Goal: Task Accomplishment & Management: Complete application form

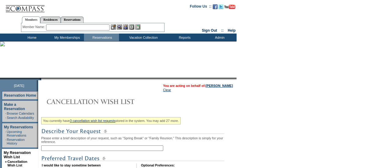
scroll to position [52, 0]
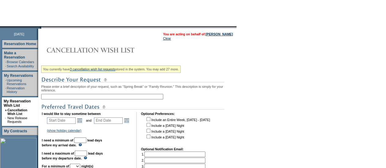
click at [76, 99] on input "text" at bounding box center [102, 96] width 122 height 5
type input "Baha Mar - [DATE]-[DATE]"
click at [81, 124] on link "Open the calendar popup." at bounding box center [79, 120] width 7 height 7
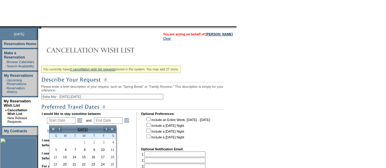
click at [105, 132] on td ">" at bounding box center [106, 129] width 6 height 7
click at [105, 131] on link ">" at bounding box center [106, 129] width 6 height 6
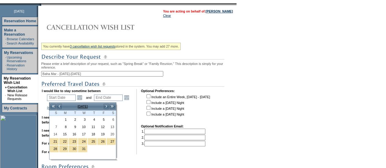
scroll to position [75, 0]
click at [105, 117] on link "5" at bounding box center [101, 119] width 9 height 7
type input "[DATE]"
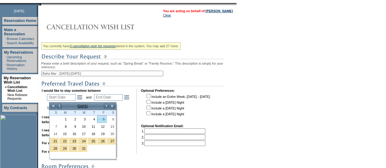
type input "[DATE]"
type input "67"
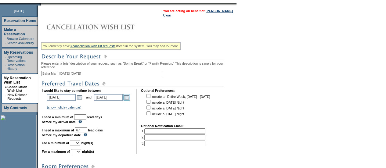
click at [129, 100] on link "Open the calendar popup." at bounding box center [126, 97] width 7 height 7
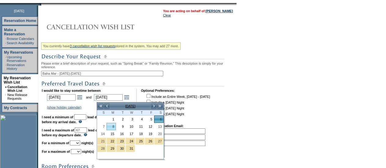
click at [110, 127] on link "8" at bounding box center [111, 126] width 9 height 7
type input "[DATE]"
type input "69"
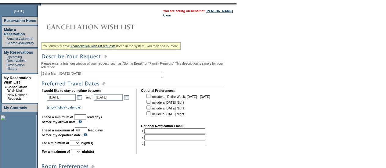
scroll to position [103, 0]
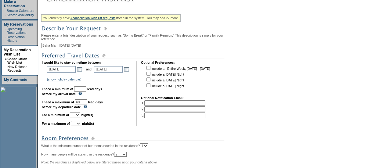
click at [86, 92] on input "text" at bounding box center [80, 88] width 12 height 5
type input "30"
click at [80, 117] on select "1 2 3 4 5 6 7 8 9 10 11 12 13 14" at bounding box center [75, 115] width 10 height 5
select select "3"
click at [77, 115] on select "1 2 3 4 5 6 7 8 9 10 11 12 13 14" at bounding box center [75, 115] width 10 height 5
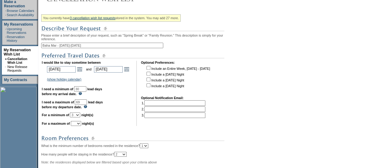
click at [81, 125] on select "1 2 3 4 5 6 7 8 9 10 11 12 13 14" at bounding box center [76, 123] width 10 height 5
select select "3"
click at [78, 124] on select "1 2 3 4 5 6 7 8 9 10 11 12 13 14" at bounding box center [76, 123] width 10 height 5
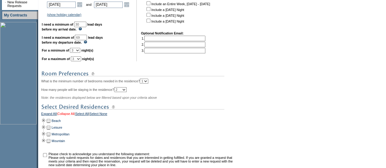
scroll to position [194, 0]
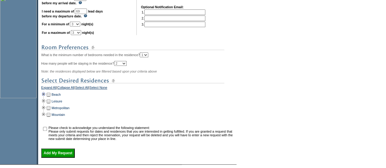
click at [46, 98] on td at bounding box center [43, 94] width 5 height 7
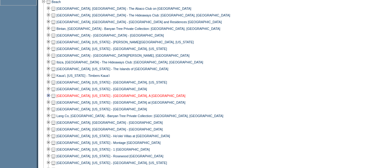
scroll to position [382, 0]
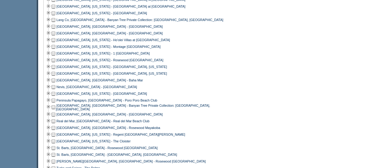
click at [55, 83] on td at bounding box center [53, 80] width 5 height 7
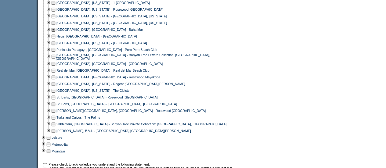
scroll to position [448, 0]
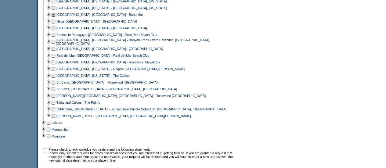
click at [47, 152] on input "checkbox" at bounding box center [45, 150] width 4 height 4
checkbox input "true"
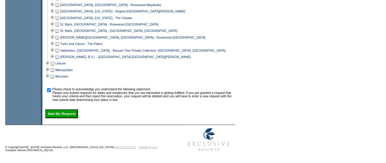
scroll to position [510, 0]
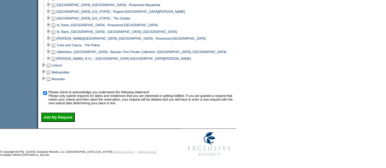
click at [73, 117] on input "Add My Request" at bounding box center [58, 117] width 34 height 9
